Goal: Navigation & Orientation: Find specific page/section

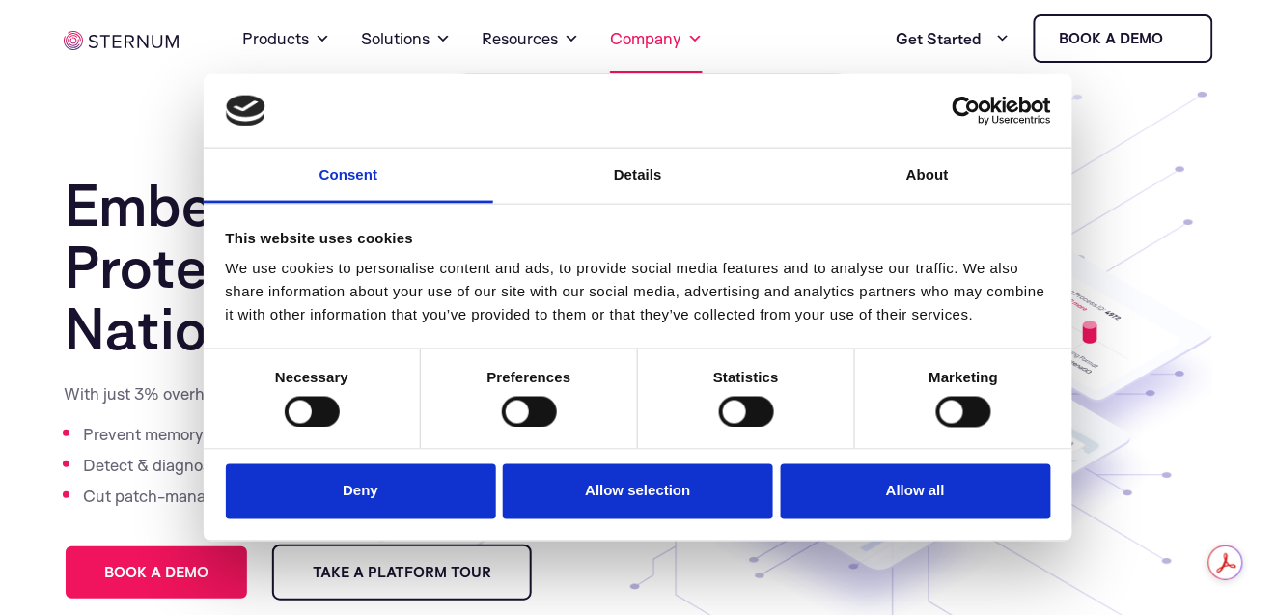
click at [632, 40] on link "Company" at bounding box center [656, 39] width 93 height 70
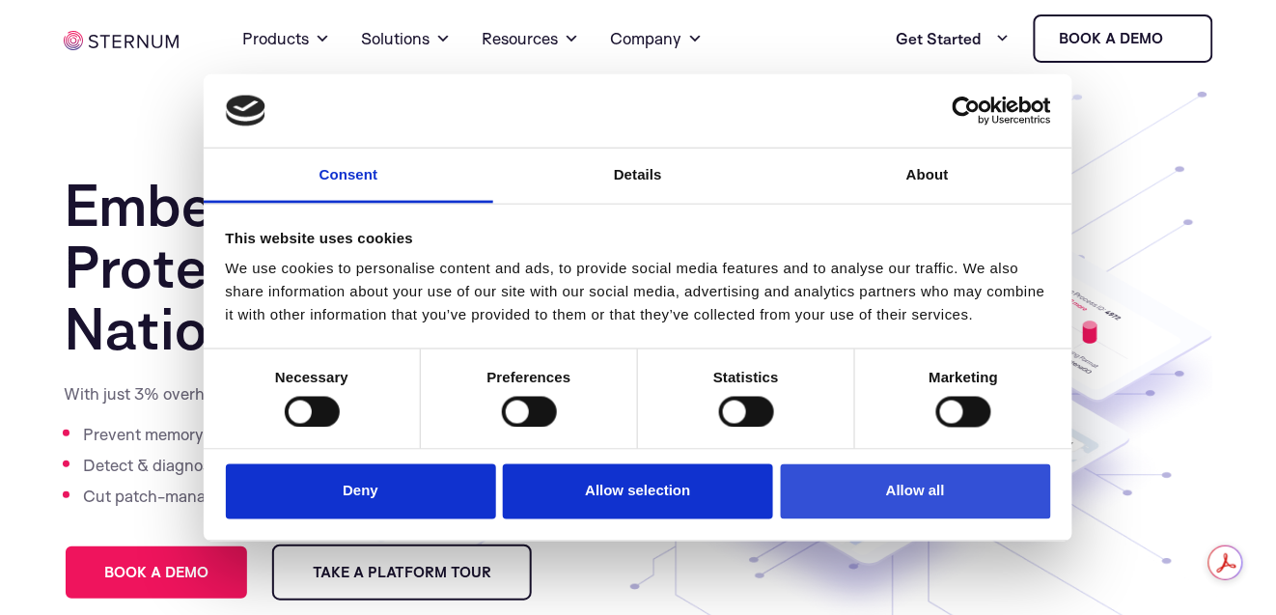
click at [1041, 500] on button "Allow all" at bounding box center [916, 491] width 270 height 55
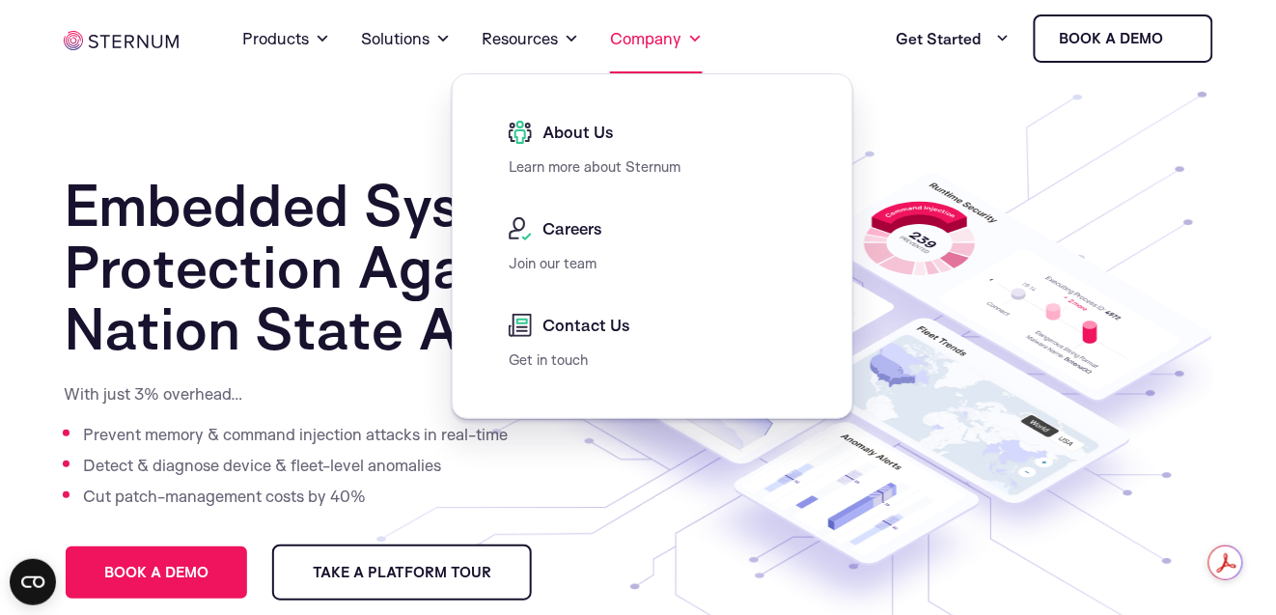
click at [659, 42] on link "Company" at bounding box center [656, 39] width 93 height 70
click at [645, 129] on link "About Us" at bounding box center [657, 132] width 297 height 23
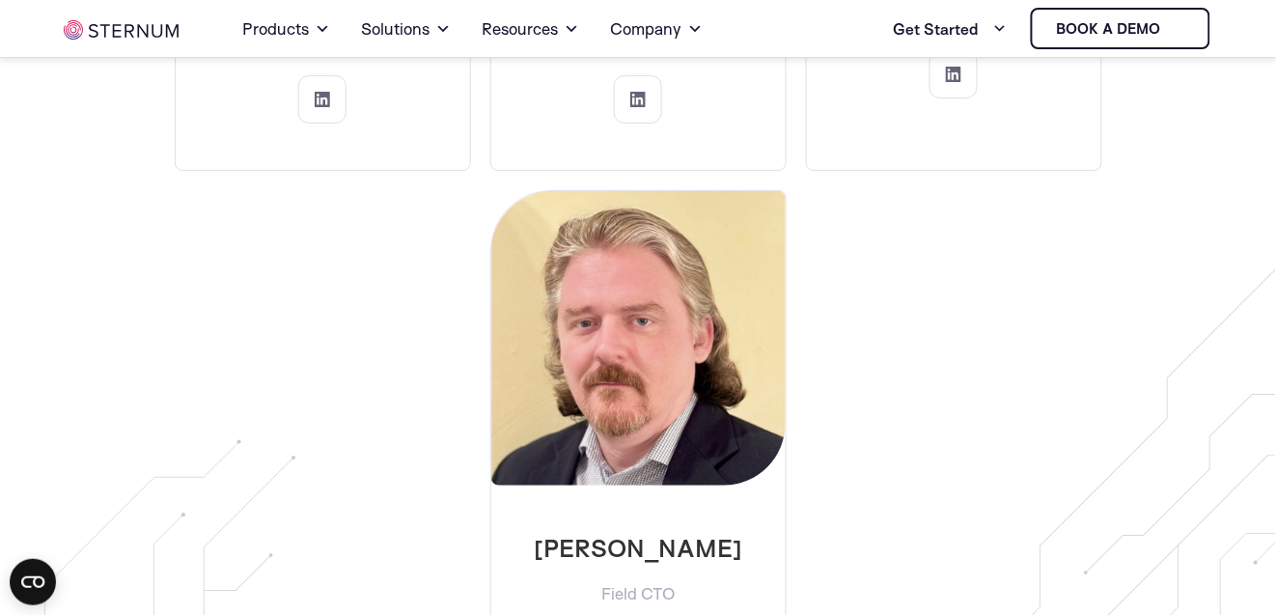
scroll to position [3552, 0]
